Goal: Transaction & Acquisition: Purchase product/service

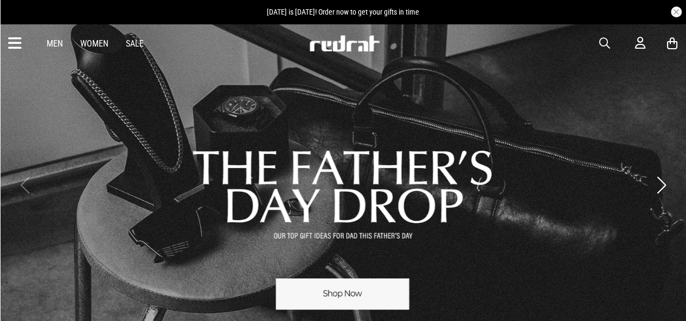
click at [607, 44] on span "button" at bounding box center [604, 43] width 11 height 13
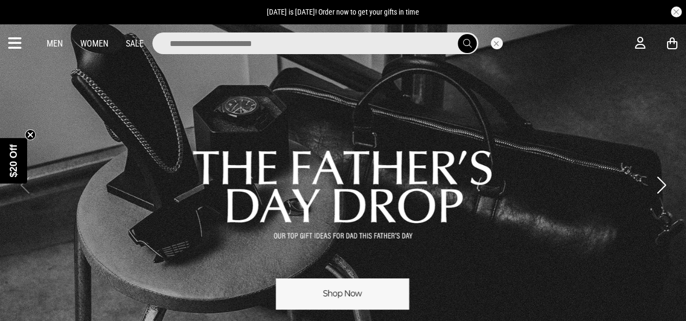
click at [365, 48] on input "search" at bounding box center [315, 44] width 326 height 22
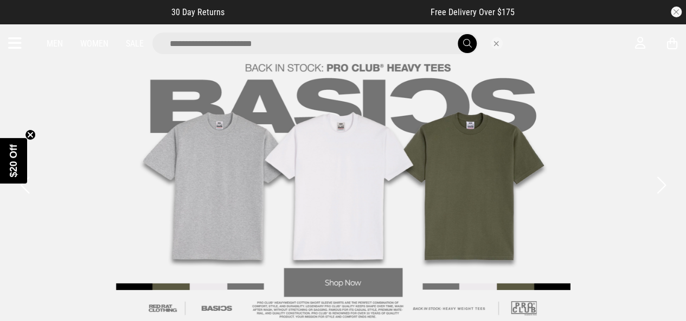
type input "*******"
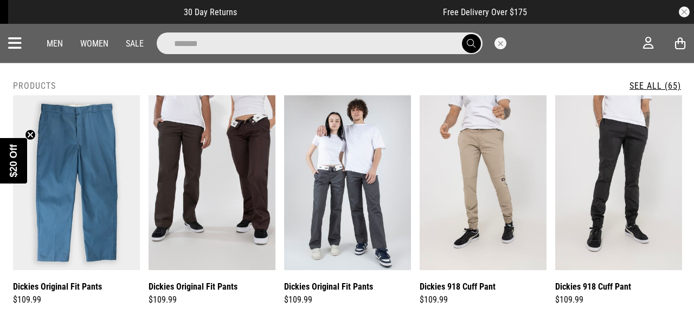
scroll to position [6, 0]
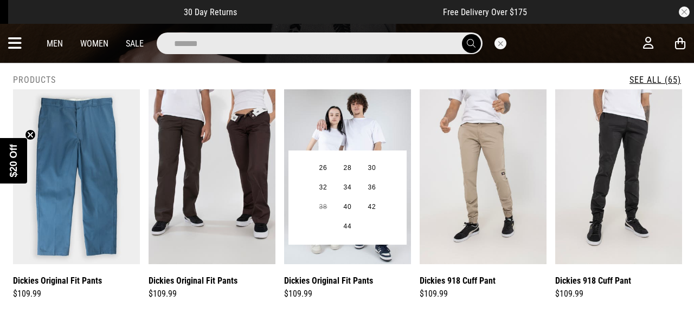
click at [365, 280] on link "Dickies Original Fit Pants" at bounding box center [328, 281] width 89 height 14
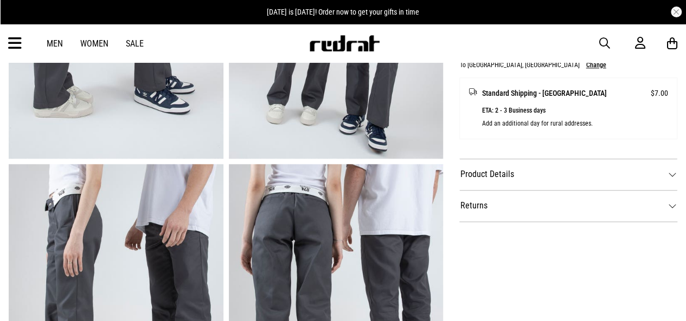
scroll to position [534, 0]
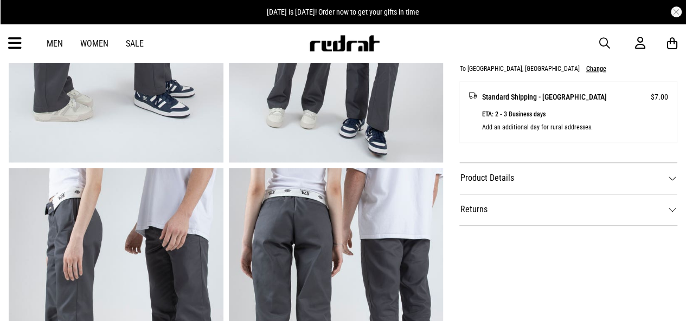
click at [672, 181] on dt "Product Details" at bounding box center [568, 178] width 218 height 31
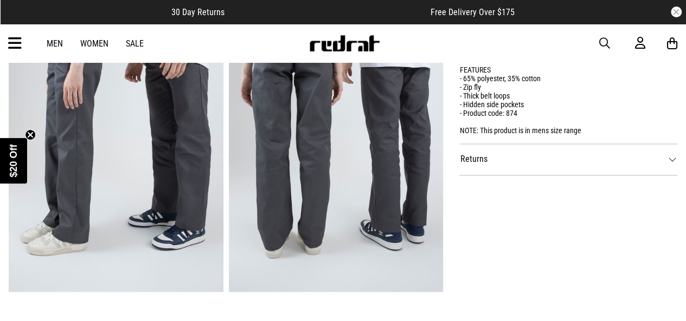
scroll to position [708, 0]
